Goal: Check status: Check status

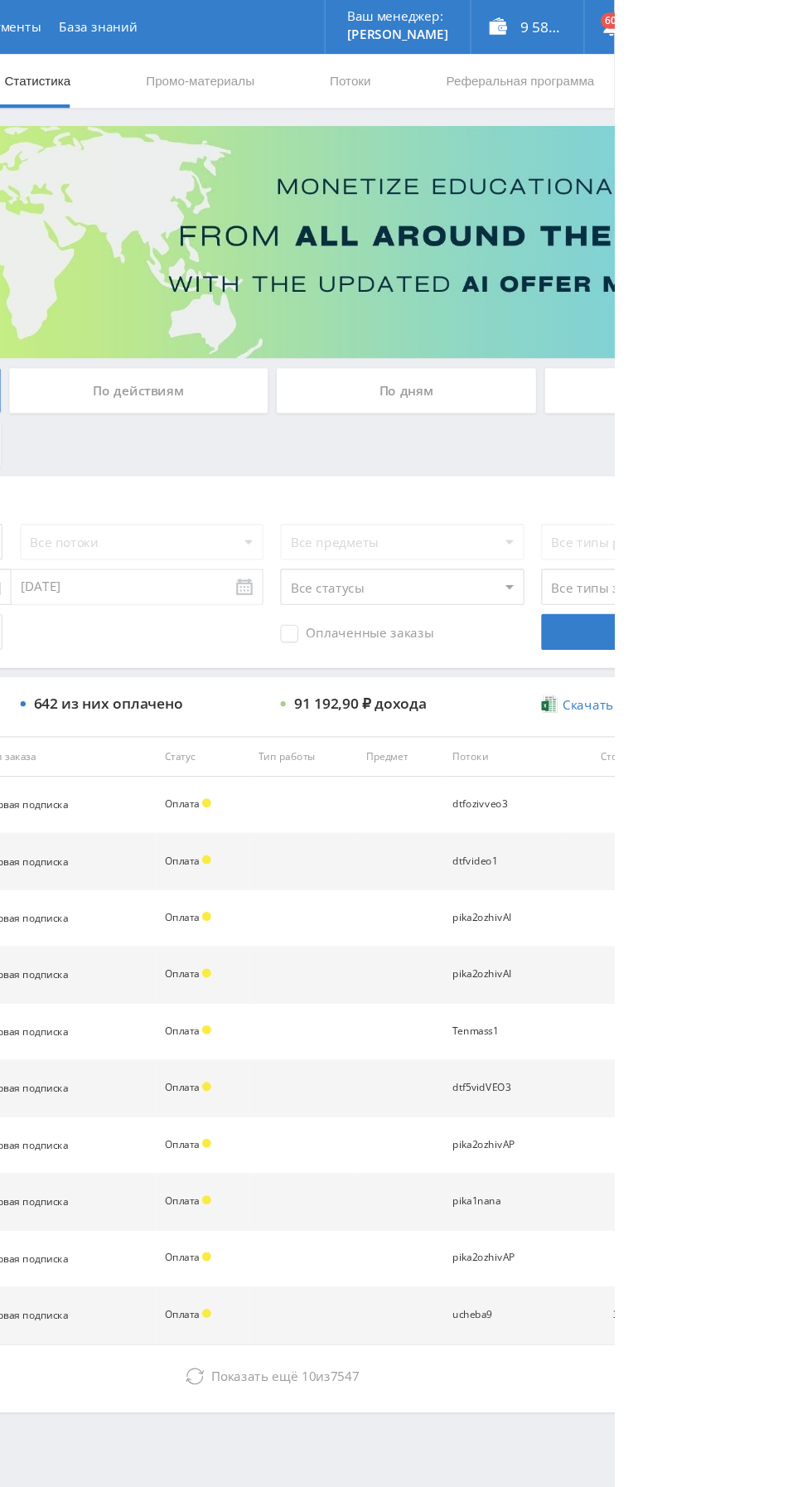
click at [572, 367] on div "По дням" at bounding box center [620, 359] width 238 height 42
click at [0, 0] on input "По дням" at bounding box center [0, 0] width 0 height 0
click at [603, 358] on div "По дням" at bounding box center [620, 359] width 238 height 42
click at [0, 0] on input "По дням" at bounding box center [0, 0] width 0 height 0
click at [579, 349] on div "По дням" at bounding box center [620, 359] width 238 height 42
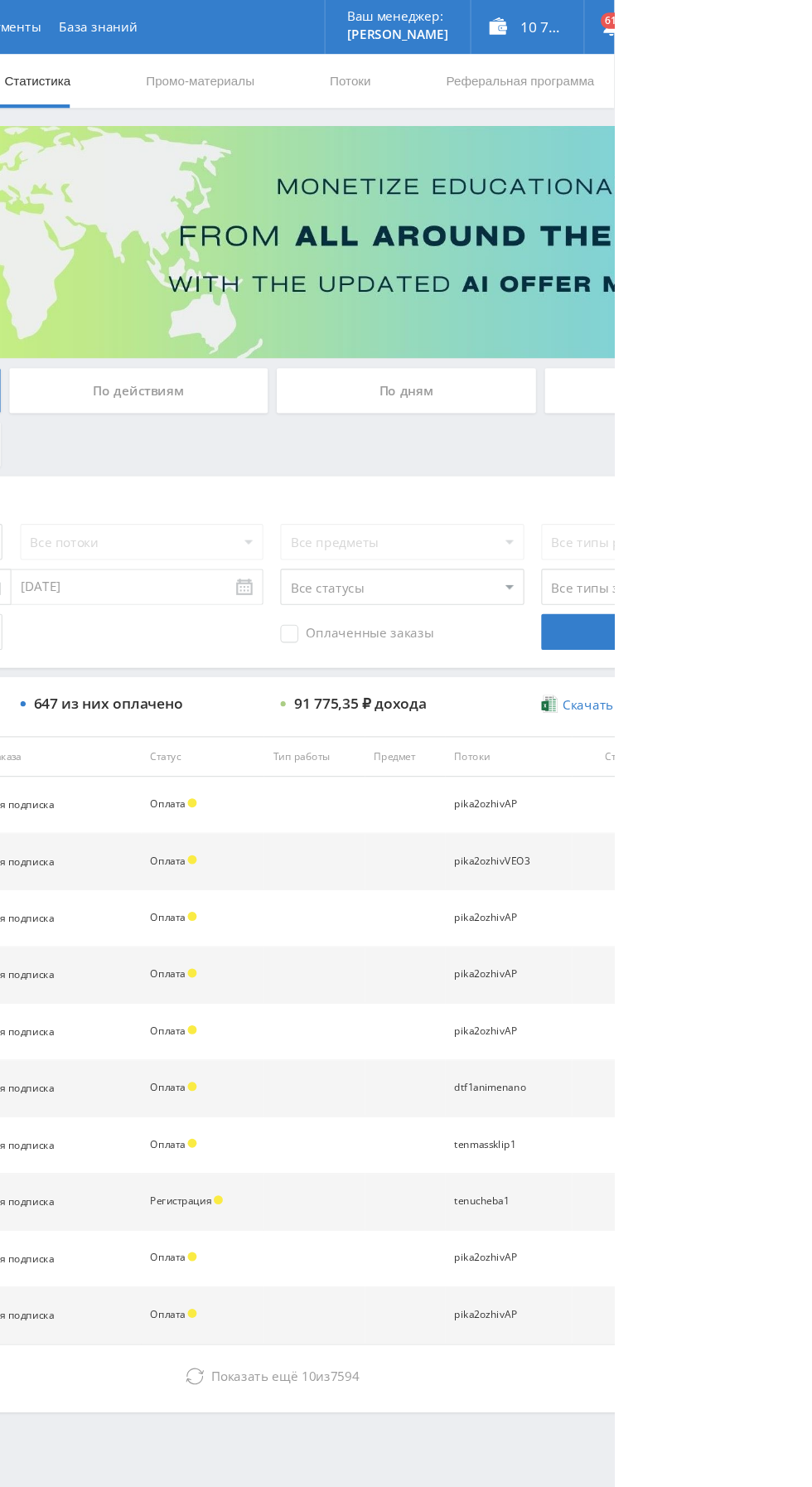
click at [0, 0] on input "По дням" at bounding box center [0, 0] width 0 height 0
